Goal: Check status: Check status

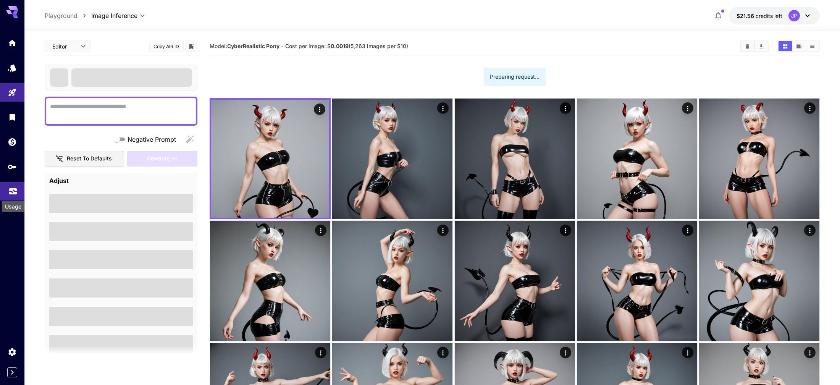
drag, startPoint x: 0, startPoint y: 0, endPoint x: 11, endPoint y: 189, distance: 189.6
click at [11, 189] on icon "Usage" at bounding box center [13, 188] width 8 height 4
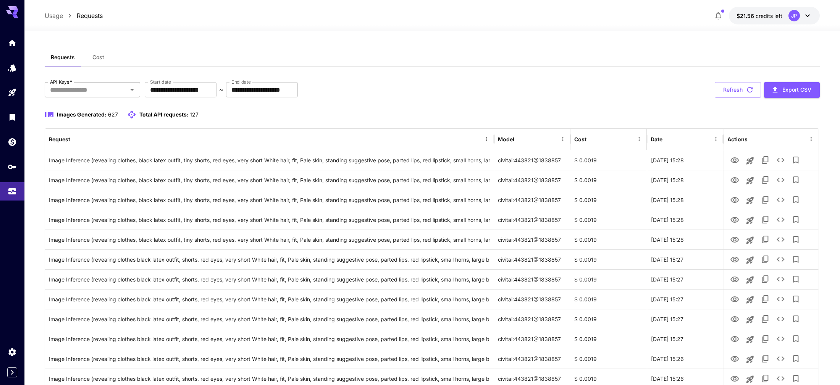
click at [70, 92] on input "API Keys   *" at bounding box center [86, 89] width 78 height 11
click at [216, 95] on input "**********" at bounding box center [181, 89] width 72 height 15
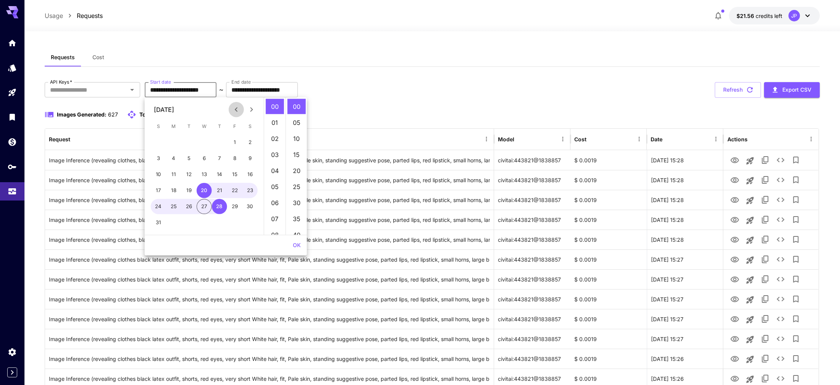
click at [234, 109] on icon "Previous month" at bounding box center [236, 109] width 9 height 9
click at [186, 142] on button "1" at bounding box center [188, 142] width 15 height 15
type input "**********"
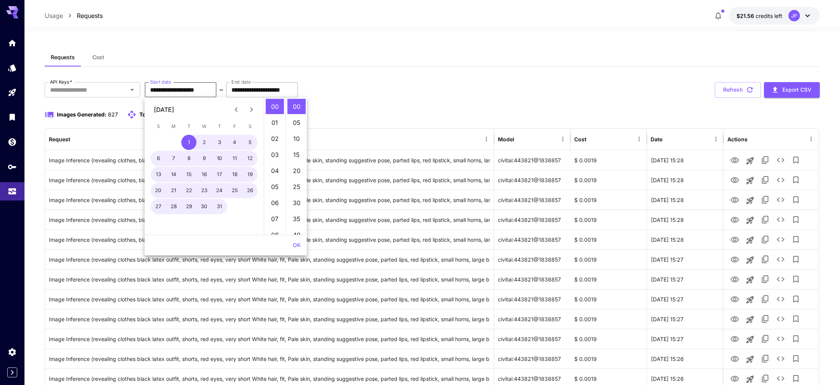
click at [298, 90] on input "**********" at bounding box center [262, 89] width 72 height 15
click at [203, 175] on button "13" at bounding box center [204, 174] width 15 height 15
type input "**********"
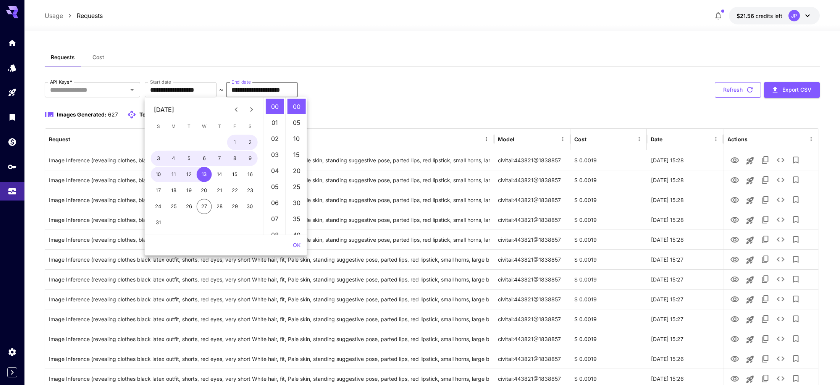
click at [733, 91] on button "Refresh" at bounding box center [737, 90] width 46 height 16
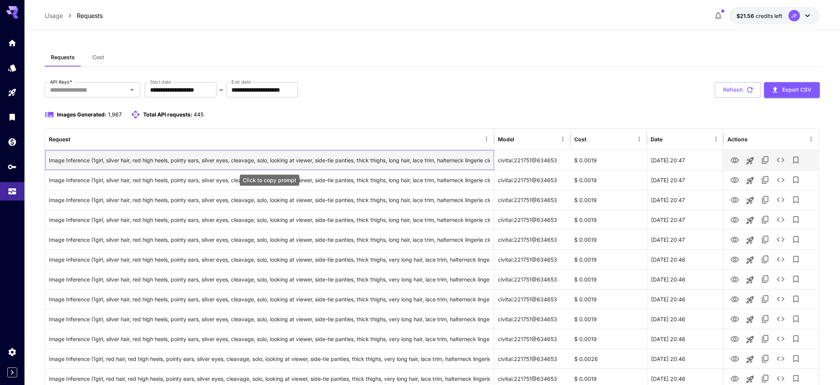
click at [234, 161] on div "Image Inference (1girl, silver hair, red high heels, pointy ears, silver eyes, …" at bounding box center [269, 159] width 441 height 19
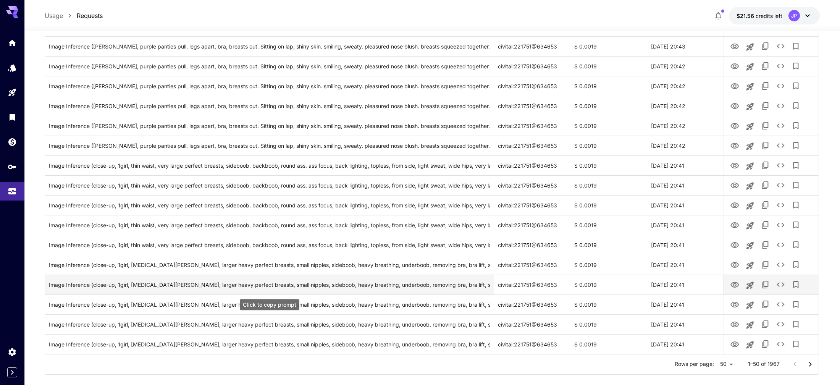
scroll to position [800, 0]
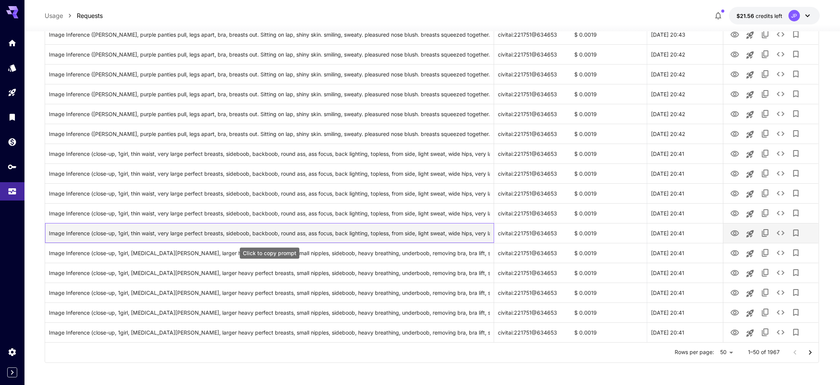
click at [419, 233] on div "Image Inference (close-up, 1girl, thin waist, very large perfect breasts, sideb…" at bounding box center [269, 232] width 441 height 19
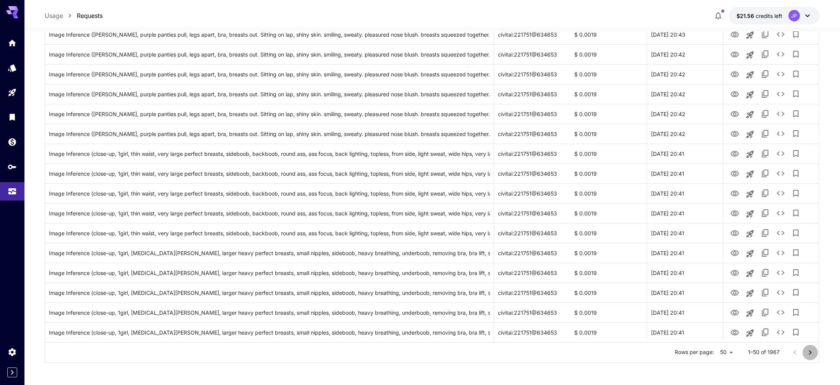
click at [809, 350] on icon "Go to next page" at bounding box center [809, 352] width 3 height 5
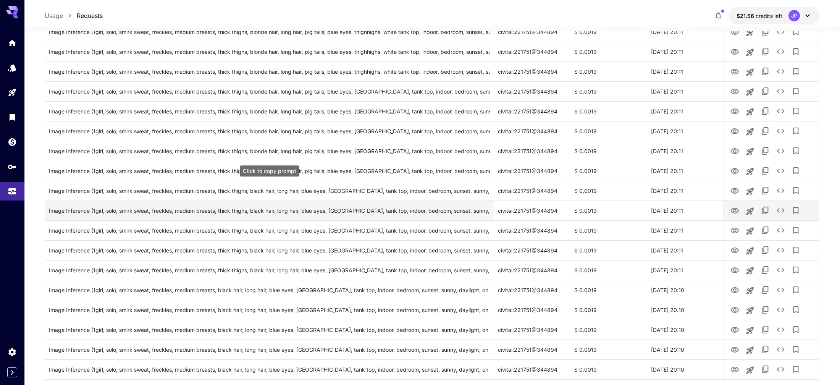
scroll to position [686, 0]
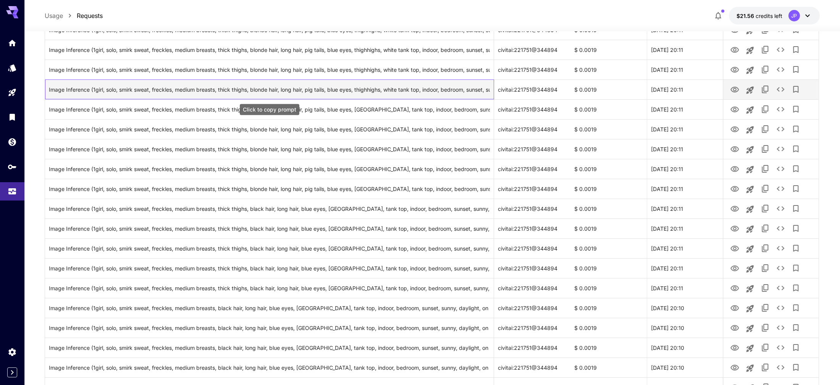
click at [204, 88] on div "Image Inference (1girl, solo, smirk sweat, freckles, medium breasts, thick thig…" at bounding box center [269, 89] width 441 height 19
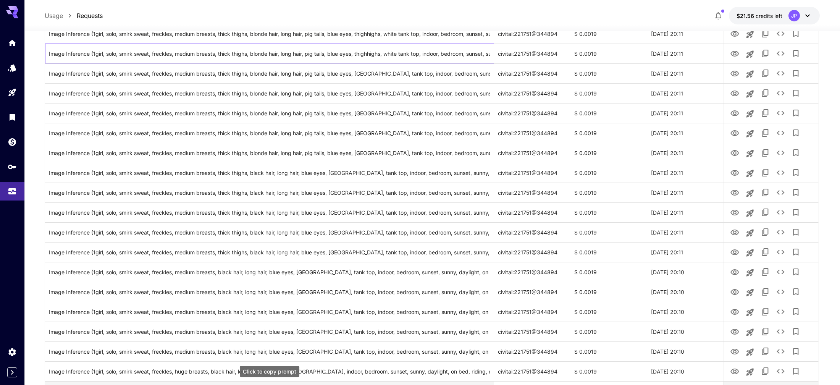
scroll to position [800, 0]
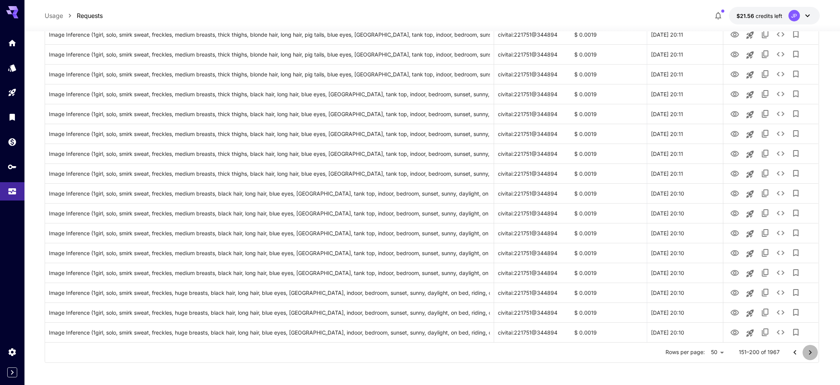
click at [808, 351] on icon "Go to next page" at bounding box center [809, 352] width 9 height 9
click at [809, 352] on icon "Go to next page" at bounding box center [809, 352] width 9 height 9
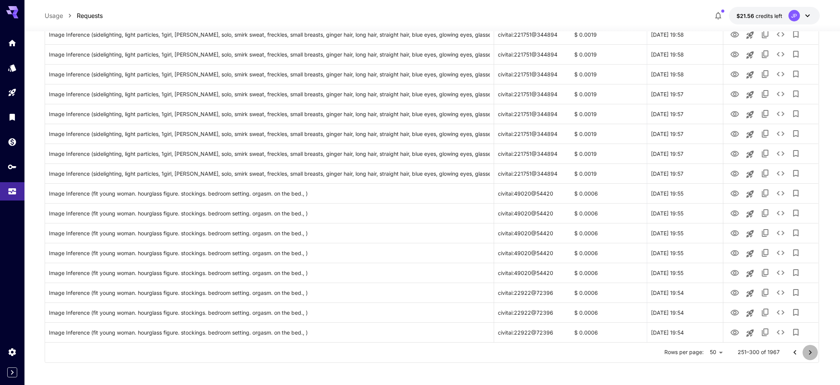
click at [809, 352] on icon "Go to next page" at bounding box center [809, 352] width 9 height 9
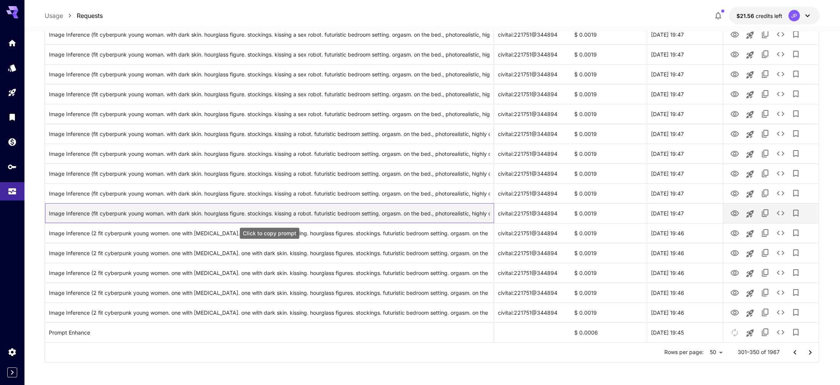
click at [117, 214] on div "Image Inference (fit cyberpunk young woman. with dark skin. hourglass figure. s…" at bounding box center [269, 212] width 441 height 19
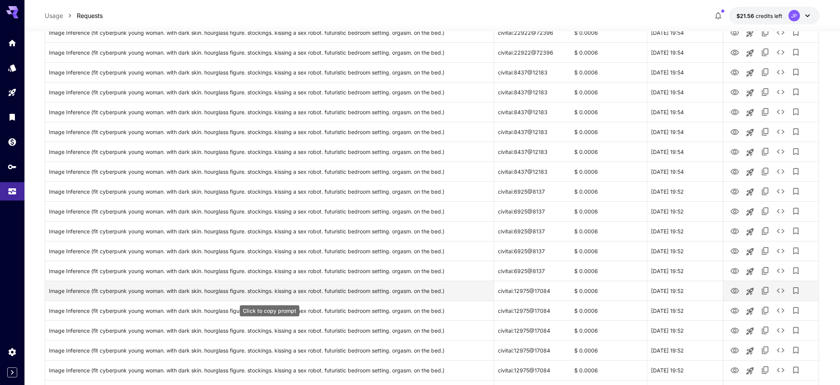
scroll to position [342, 0]
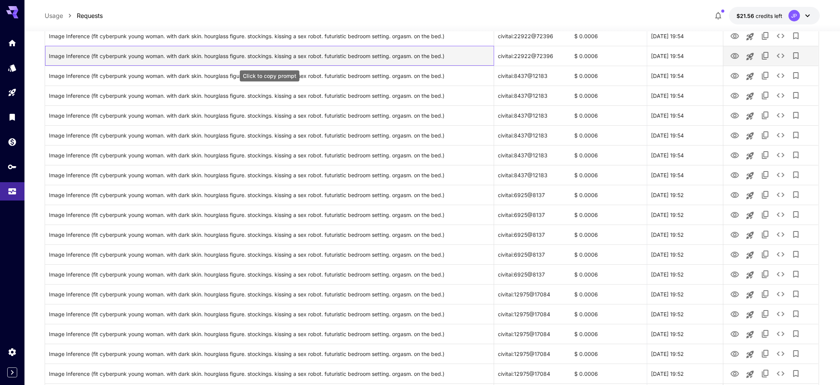
click at [236, 55] on div "Image Inference (fit cyberpunk young woman. with dark skin. hourglass figure. s…" at bounding box center [269, 55] width 441 height 19
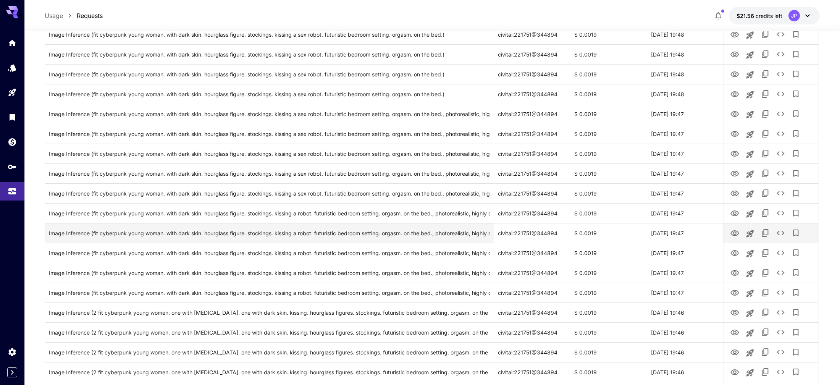
scroll to position [800, 0]
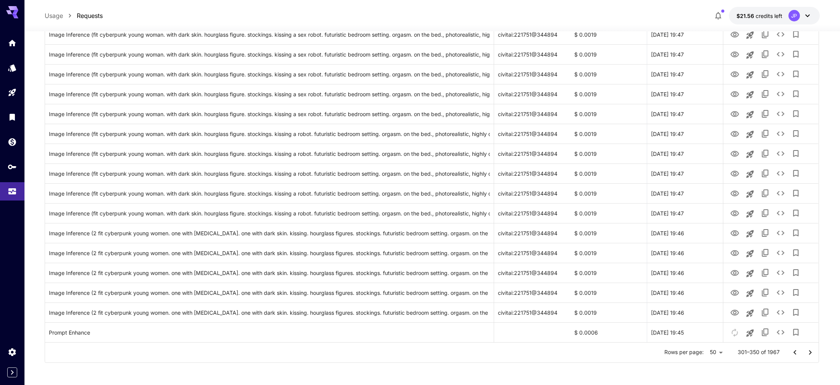
click at [807, 350] on icon "Go to next page" at bounding box center [809, 352] width 9 height 9
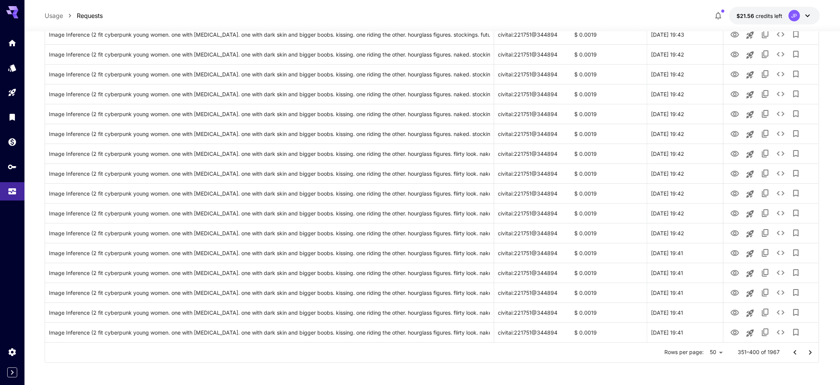
click at [811, 351] on icon "Go to next page" at bounding box center [809, 352] width 3 height 5
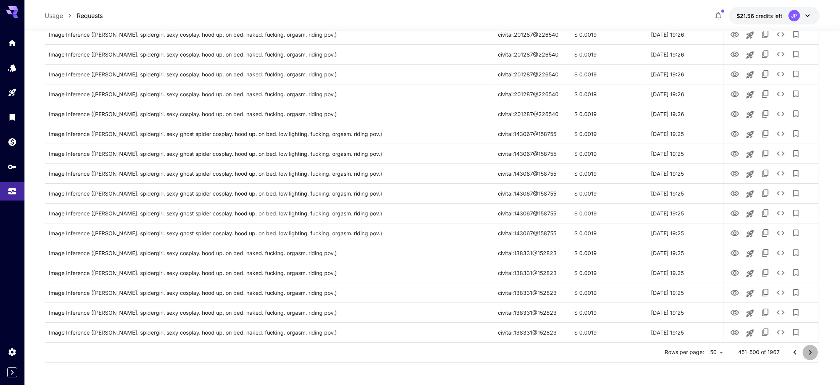
click at [811, 351] on icon "Go to next page" at bounding box center [809, 352] width 3 height 5
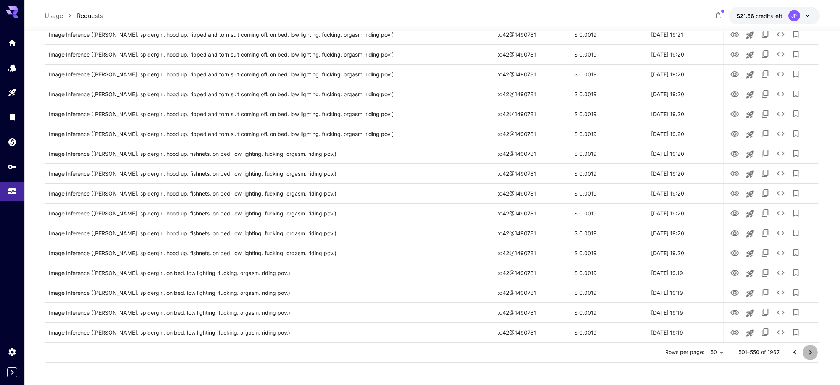
click at [811, 351] on icon "Go to next page" at bounding box center [809, 352] width 3 height 5
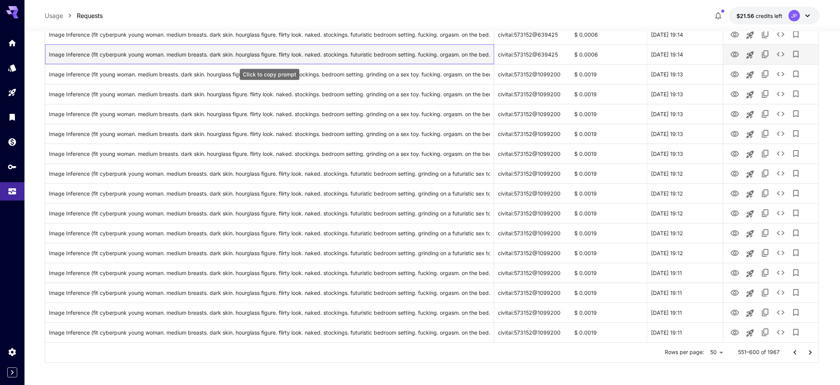
click at [282, 55] on div "Image Inference (fit cyberpunk young woman. medium breasts. dark skin. hourglas…" at bounding box center [269, 54] width 441 height 19
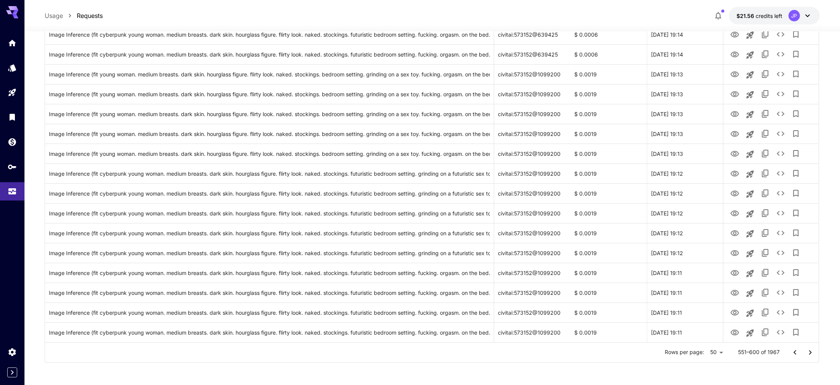
click at [808, 352] on icon "Go to next page" at bounding box center [809, 352] width 9 height 9
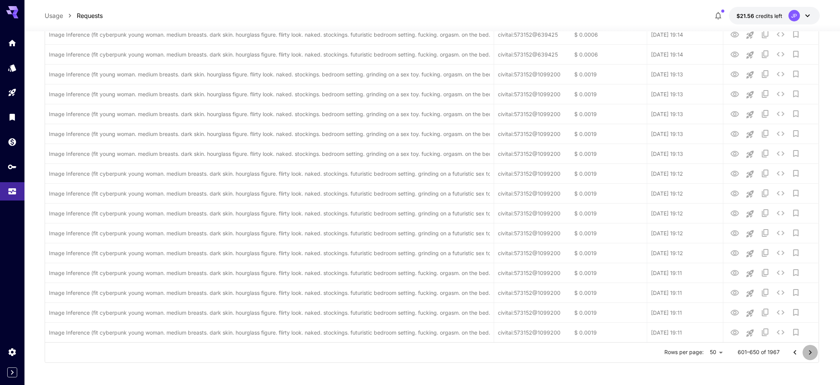
click at [808, 352] on icon "Go to next page" at bounding box center [809, 352] width 9 height 9
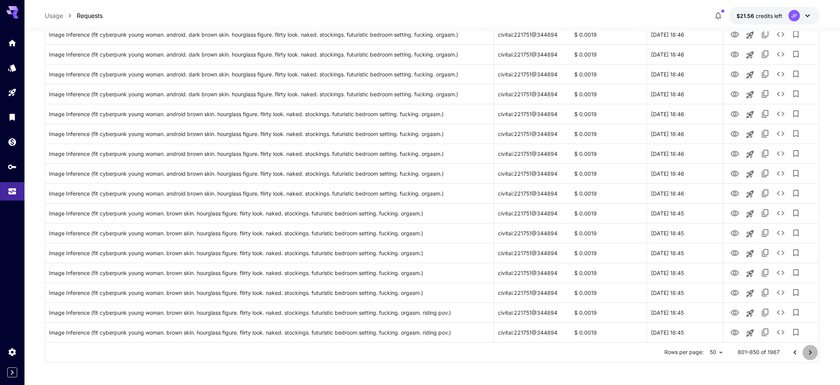
click at [808, 352] on icon "Go to next page" at bounding box center [809, 352] width 9 height 9
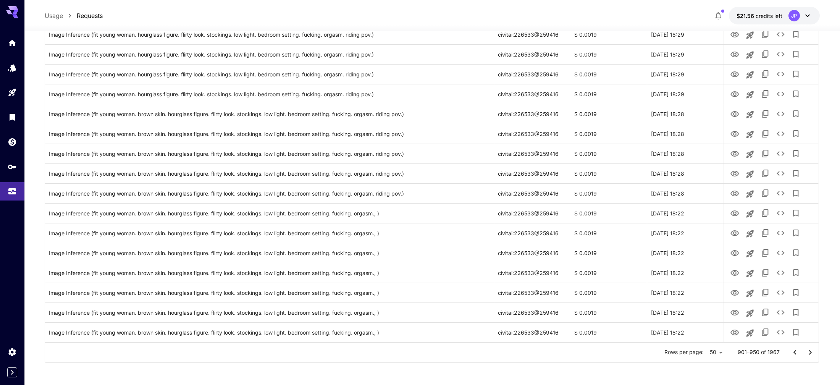
click at [808, 352] on icon "Go to next page" at bounding box center [809, 352] width 9 height 9
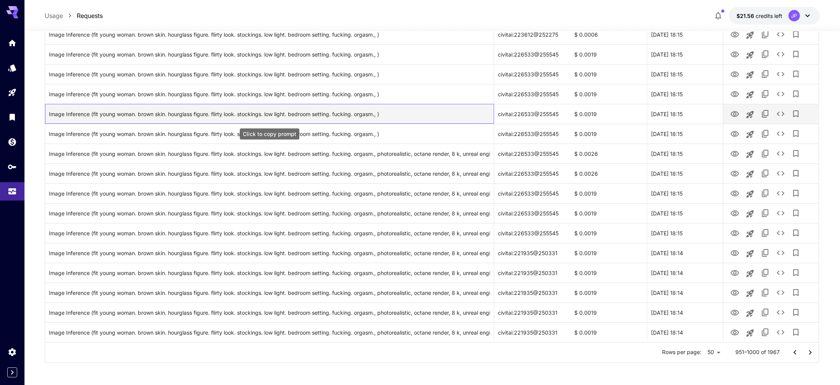
click at [178, 113] on div "Image Inference (fit young woman. brown skin. hourglass figure. flirty look. st…" at bounding box center [269, 113] width 441 height 19
